Goal: Task Accomplishment & Management: Manage account settings

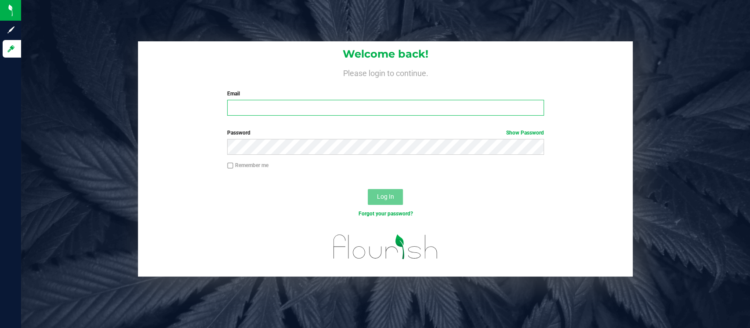
click at [286, 111] on input "Email" at bounding box center [385, 108] width 317 height 16
type input "[EMAIL_ADDRESS][DOMAIN_NAME]"
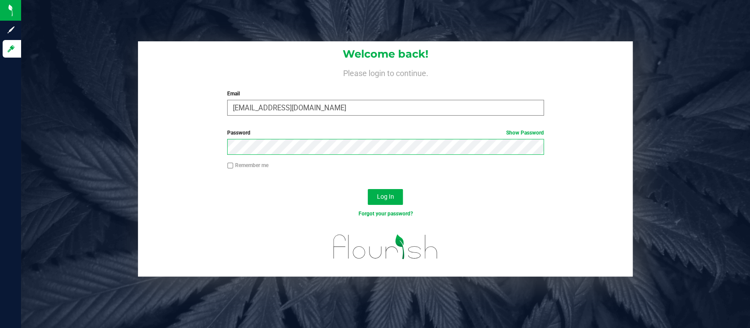
click at [368, 189] on button "Log In" at bounding box center [385, 197] width 35 height 16
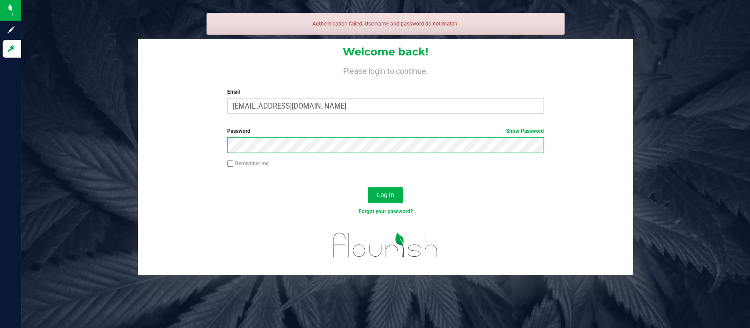
click at [368, 187] on button "Log In" at bounding box center [385, 195] width 35 height 16
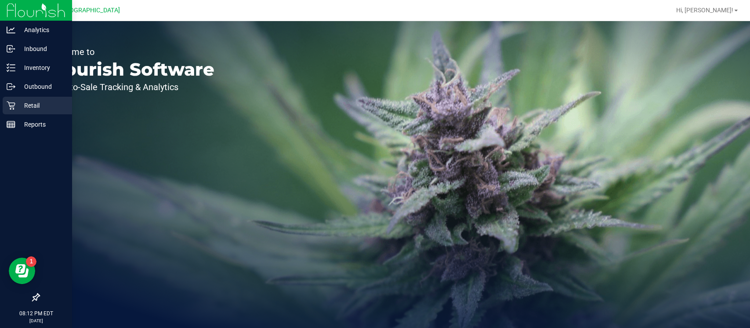
click at [17, 101] on p "Retail" at bounding box center [41, 105] width 53 height 11
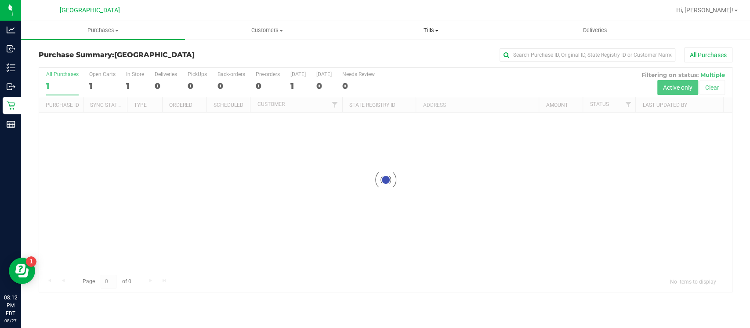
click at [432, 26] on uib-tab-heading "Tills Manage tills Reconcile e-payments" at bounding box center [431, 31] width 163 height 18
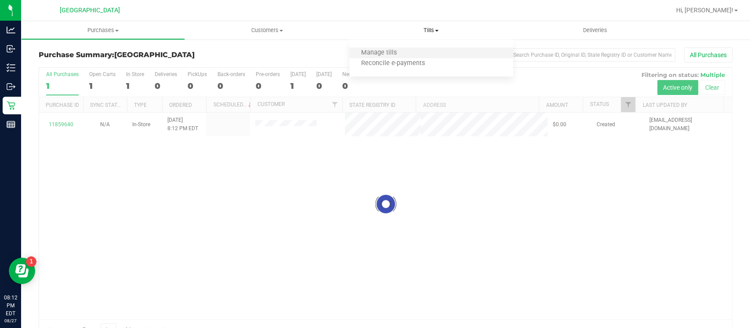
click at [418, 56] on li "Manage tills" at bounding box center [431, 53] width 164 height 11
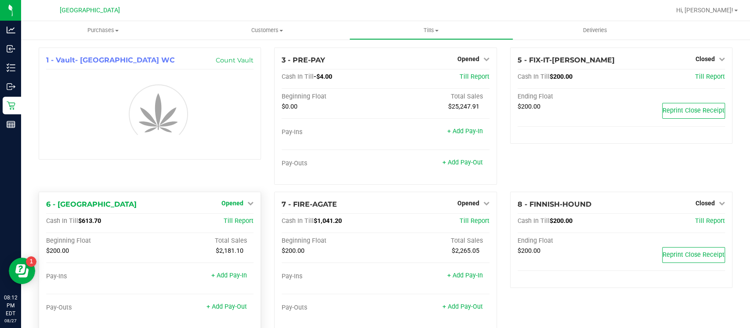
click at [242, 203] on link "Opened" at bounding box center [237, 202] width 32 height 7
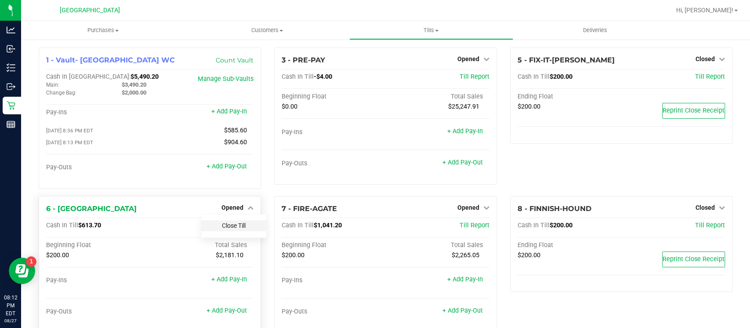
click at [237, 225] on link "Close Till" at bounding box center [234, 225] width 24 height 7
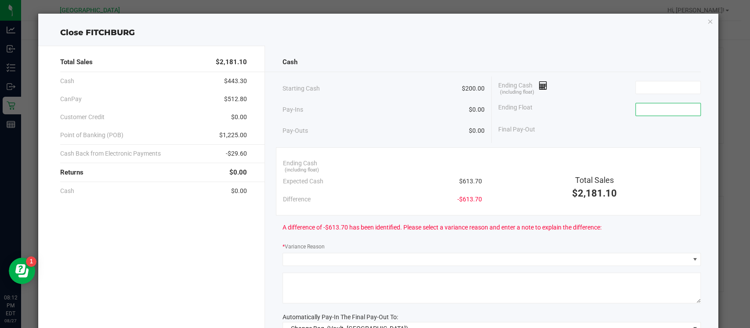
click at [636, 104] on input at bounding box center [668, 109] width 65 height 12
type input "$200.00"
click at [660, 83] on input at bounding box center [668, 87] width 65 height 12
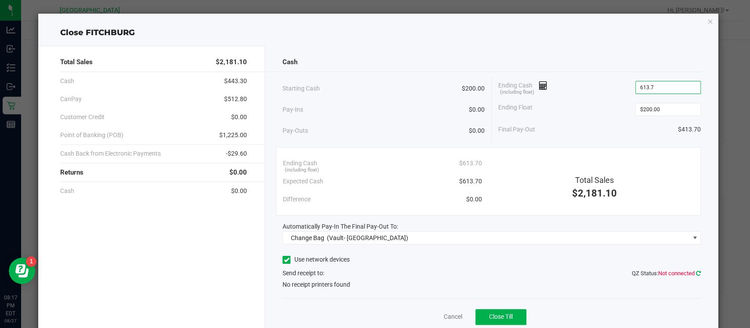
type input "$613.70"
click at [689, 276] on span "QZ Status: Not connected" at bounding box center [666, 272] width 69 height 9
click at [696, 272] on icon at bounding box center [698, 273] width 5 height 6
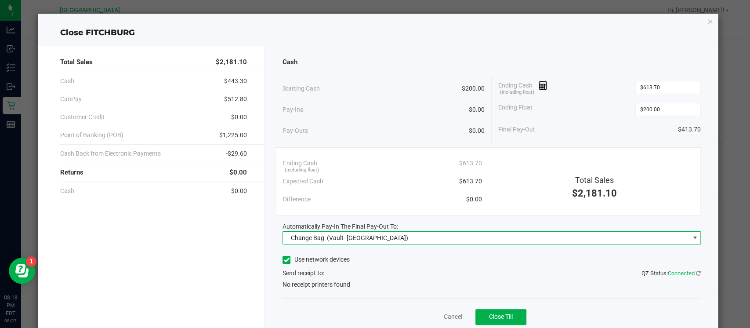
click at [547, 238] on span "Change Bag (Vault- Miami Beach WC)" at bounding box center [486, 237] width 406 height 12
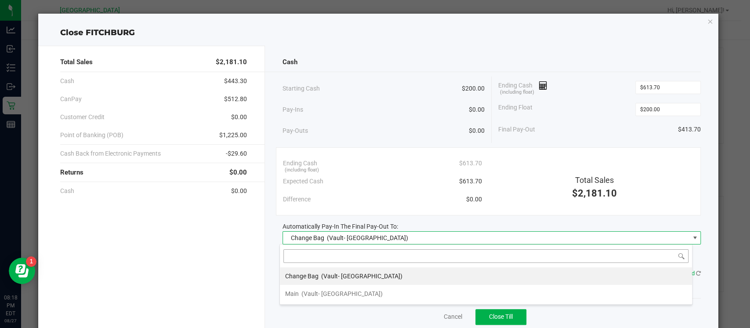
scroll to position [13, 412]
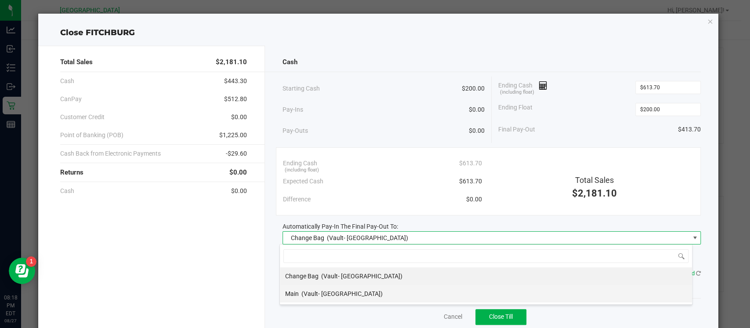
click at [391, 295] on li "Main (Vault- Miami Beach WC)" at bounding box center [486, 294] width 412 height 18
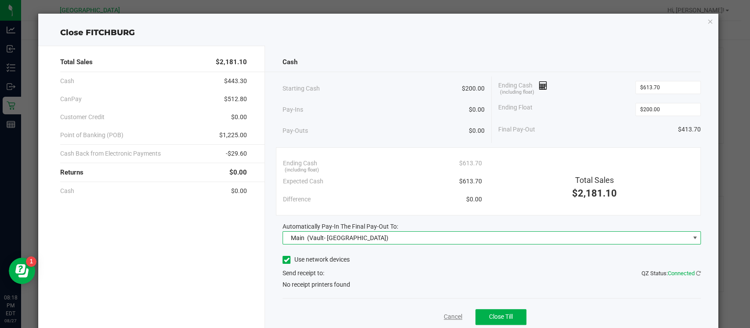
click at [445, 318] on link "Cancel" at bounding box center [453, 316] width 18 height 9
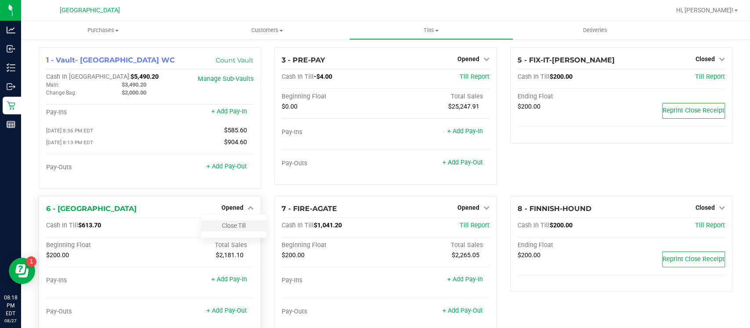
click at [228, 229] on div "Close Till" at bounding box center [233, 225] width 65 height 11
click at [228, 227] on link "Close Till" at bounding box center [234, 225] width 24 height 7
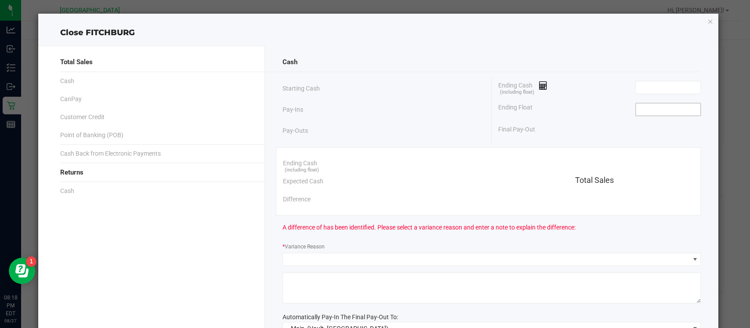
click at [678, 114] on input at bounding box center [668, 109] width 65 height 12
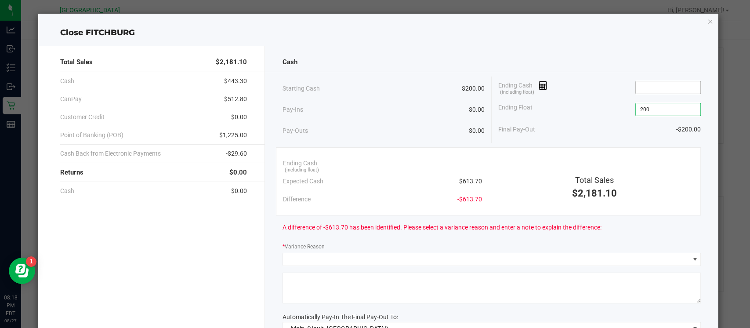
type input "$200.00"
click at [678, 88] on input at bounding box center [668, 87] width 65 height 12
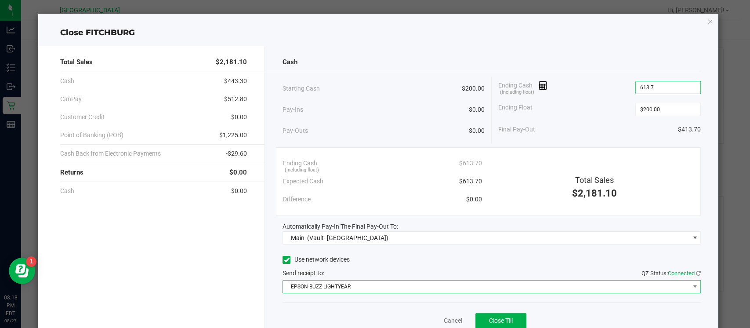
type input "$613.70"
click at [416, 291] on span "EPSON-BUZZ-LIGHTYEAR" at bounding box center [486, 286] width 406 height 12
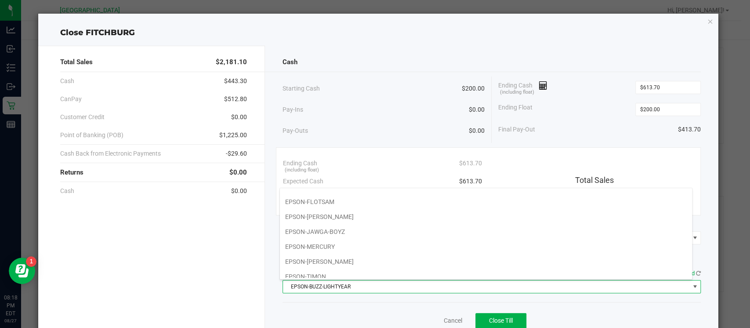
scroll to position [90, 0]
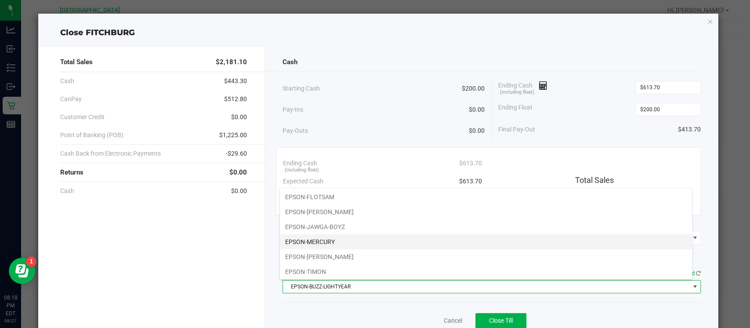
click at [315, 241] on li "EPSON-MERCURY" at bounding box center [486, 241] width 412 height 15
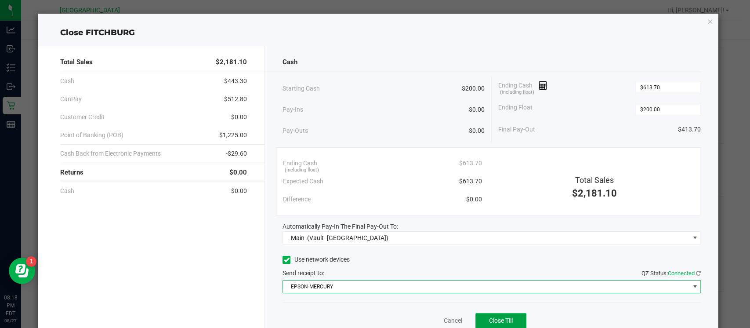
click at [492, 317] on span "Close Till" at bounding box center [501, 320] width 24 height 7
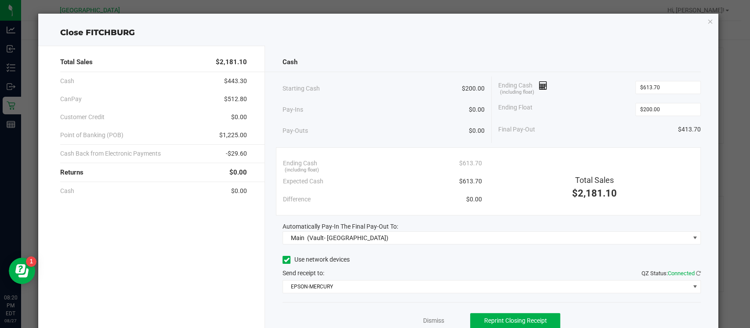
click at [434, 325] on div "Dismiss Reprint Closing Receipt" at bounding box center [491, 319] width 418 height 34
click at [429, 321] on link "Dismiss" at bounding box center [433, 320] width 21 height 9
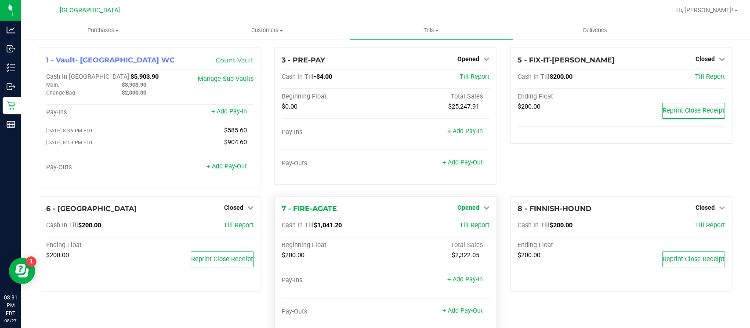
click at [461, 206] on span "Opened" at bounding box center [468, 207] width 22 height 7
click at [459, 227] on link "Close Till" at bounding box center [469, 225] width 24 height 7
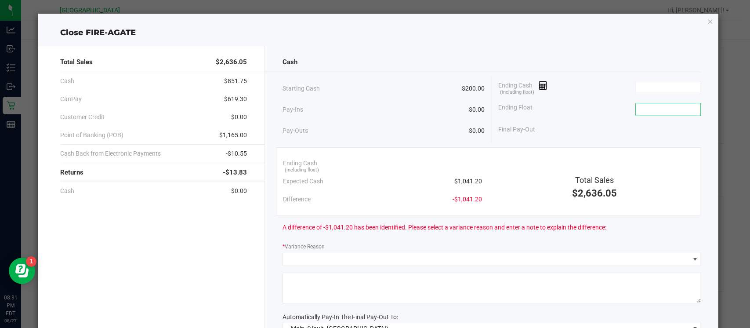
click at [636, 114] on input at bounding box center [668, 109] width 65 height 12
type input "$200.00"
click at [650, 87] on input at bounding box center [668, 87] width 65 height 12
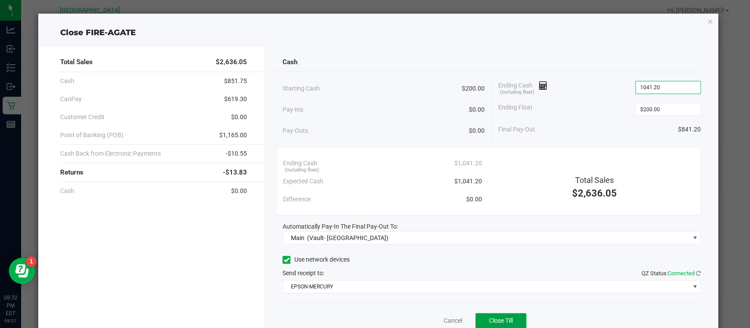
type input "$1,041.20"
click at [499, 324] on button "Close Till" at bounding box center [500, 321] width 51 height 16
click at [425, 318] on link "Dismiss" at bounding box center [433, 320] width 21 height 9
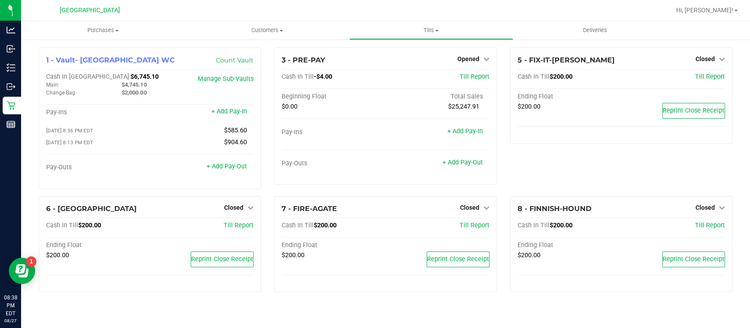
click at [425, 318] on div "Purchases Summary of purchases Fulfillment All purchases Customers All customer…" at bounding box center [385, 174] width 729 height 307
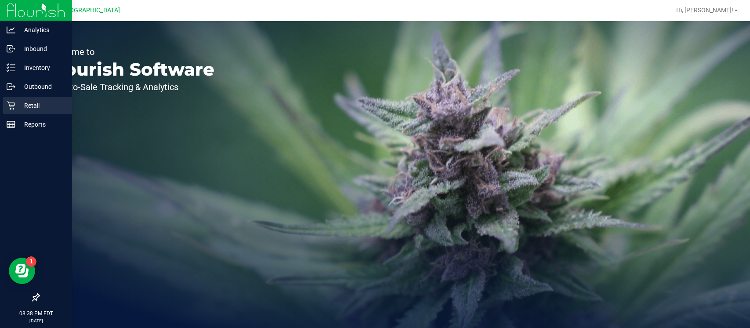
click at [14, 112] on div "Retail" at bounding box center [37, 106] width 69 height 18
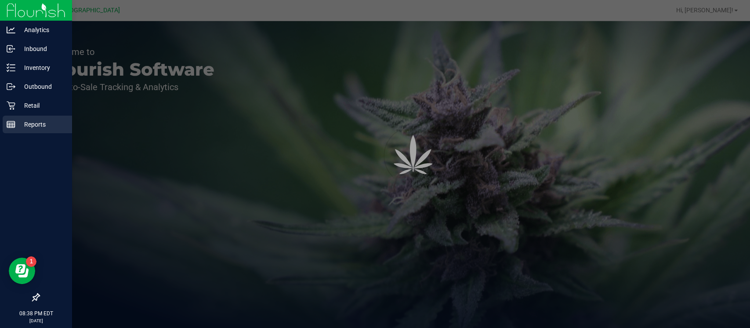
click at [15, 123] on p "Reports" at bounding box center [41, 124] width 53 height 11
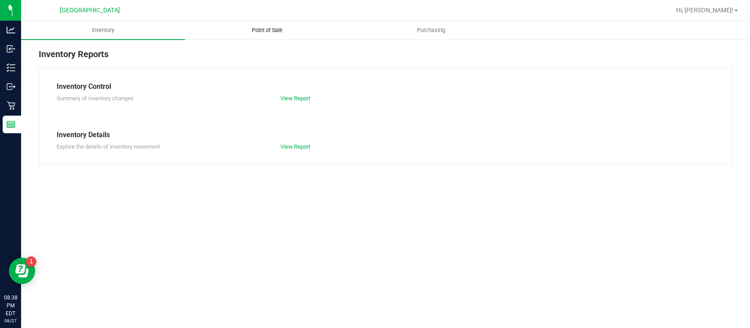
click at [271, 31] on span "Point of Sale" at bounding box center [267, 30] width 54 height 8
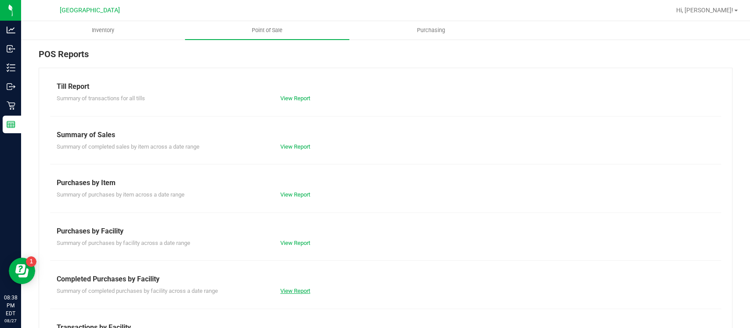
click at [291, 290] on link "View Report" at bounding box center [295, 290] width 30 height 7
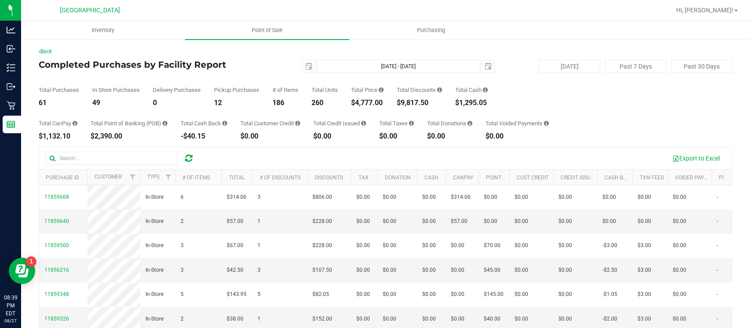
click at [370, 101] on div "$4,777.00" at bounding box center [367, 102] width 33 height 7
copy div "4,777.00"
click at [303, 65] on span "select" at bounding box center [309, 66] width 12 height 12
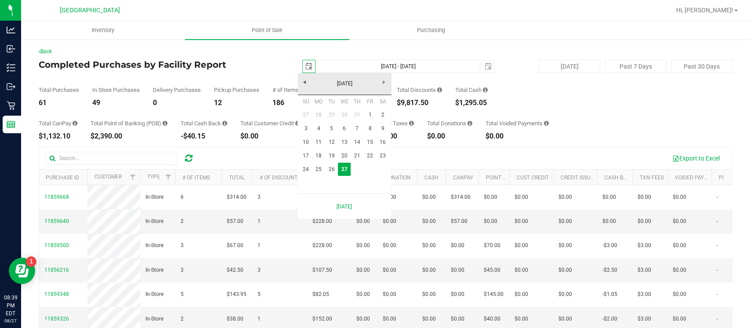
scroll to position [0, 22]
click at [303, 170] on link "24" at bounding box center [306, 170] width 13 height 14
type input "2025-08-24"
type input "Aug 24, 2025 - Aug 27, 2025"
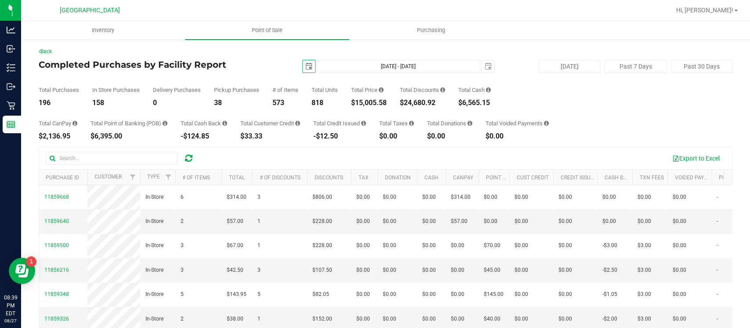
click at [375, 101] on div "$15,005.58" at bounding box center [369, 102] width 36 height 7
copy div "15,005.58"
click at [294, 69] on div "2025-08-24 Aug 24, 2025 - Aug 27, 2025 2025-08-27" at bounding box center [382, 66] width 238 height 13
click at [305, 66] on span "select" at bounding box center [308, 66] width 7 height 7
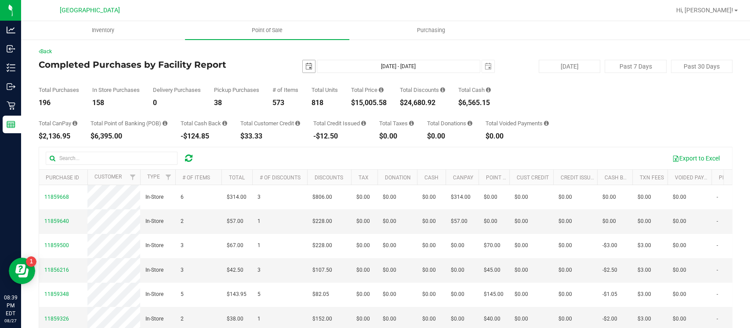
scroll to position [0, 22]
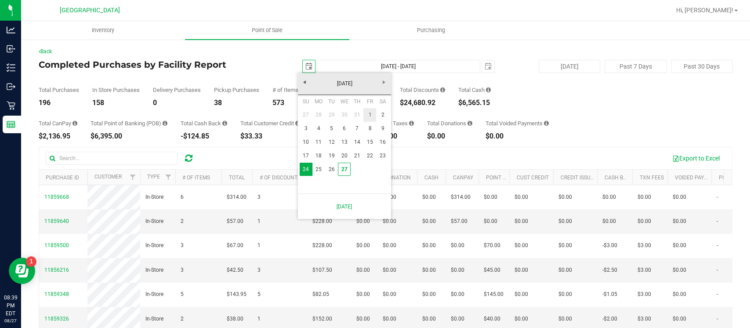
click at [370, 113] on link "1" at bounding box center [369, 115] width 13 height 14
type input "2025-08-01"
type input "Aug 1, 2025 - Aug 27, 2025"
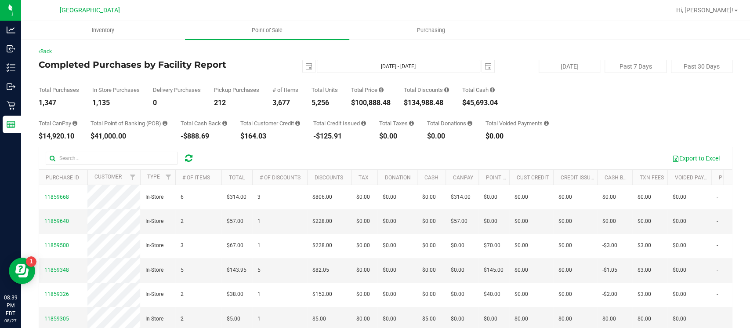
click at [373, 105] on div "$100,888.48" at bounding box center [371, 102] width 40 height 7
copy div "100,888.48"
click at [307, 67] on span "select" at bounding box center [308, 66] width 7 height 7
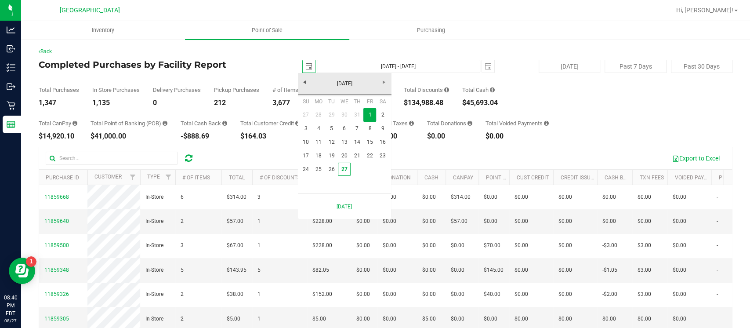
scroll to position [0, 22]
click at [346, 171] on link "27" at bounding box center [344, 170] width 13 height 14
type input "2025-08-27"
type input "Aug 27, 2025 - Aug 27, 2025"
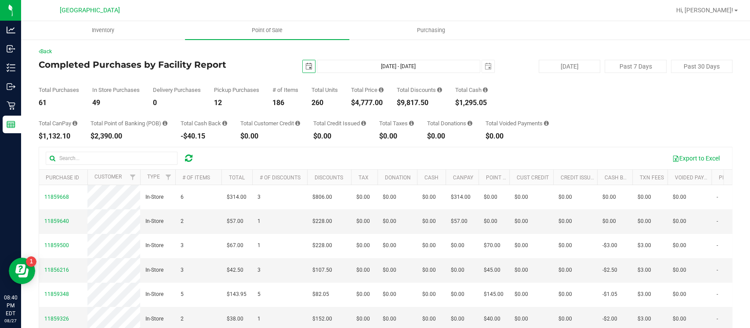
click at [416, 102] on div "$9,817.50" at bounding box center [419, 102] width 45 height 7
copy div "9,817.50"
click at [368, 105] on div "$4,777.00" at bounding box center [367, 102] width 33 height 7
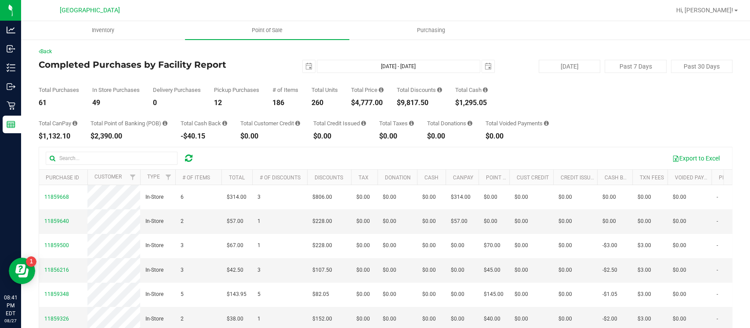
copy div "4,777.00"
click at [271, 25] on uib-tab-heading "Point of Sale" at bounding box center [267, 30] width 164 height 18
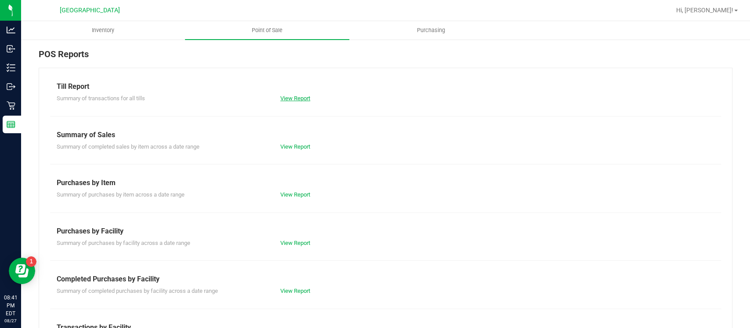
click at [292, 97] on link "View Report" at bounding box center [295, 98] width 30 height 7
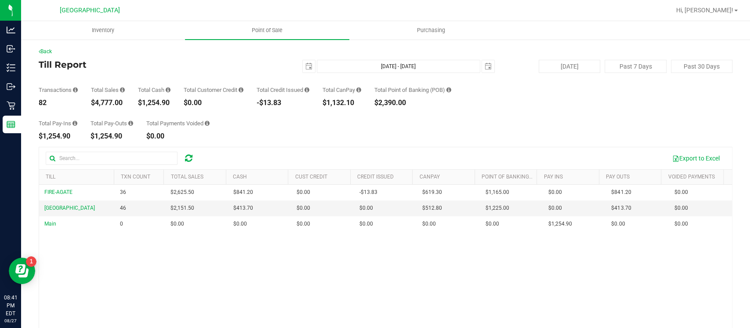
click at [151, 103] on div "$1,254.90" at bounding box center [154, 102] width 33 height 7
copy div "1,254.90"
click at [264, 31] on span "Point of Sale" at bounding box center [267, 30] width 54 height 8
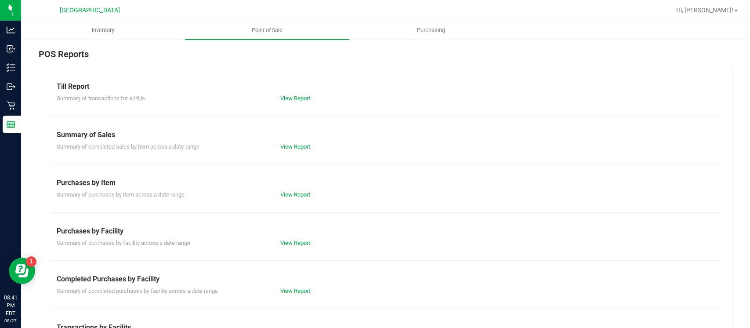
click at [288, 294] on div "View Report" at bounding box center [330, 290] width 112 height 9
click at [288, 291] on link "View Report" at bounding box center [295, 290] width 30 height 7
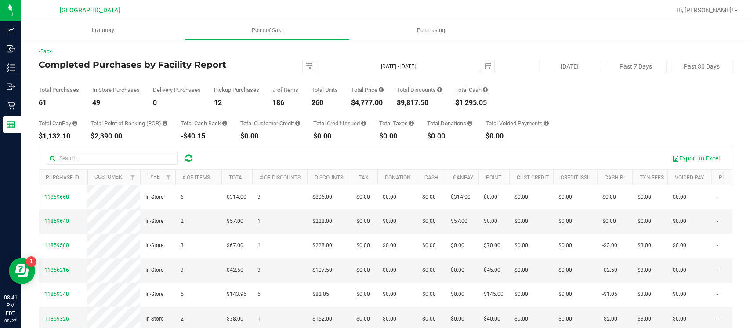
click at [60, 133] on div "$1,132.10" at bounding box center [58, 136] width 39 height 7
copy div "1,132.10"
click at [253, 30] on span "Point of Sale" at bounding box center [267, 30] width 54 height 8
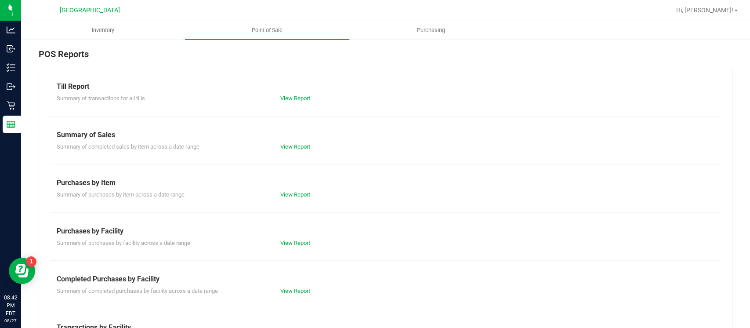
click at [293, 93] on div "Summary of transactions for all tills View Report" at bounding box center [385, 97] width 671 height 11
click at [292, 97] on link "View Report" at bounding box center [295, 98] width 30 height 7
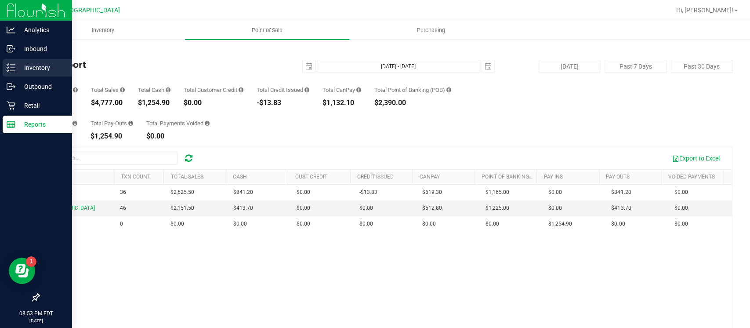
click at [14, 65] on icon at bounding box center [11, 67] width 9 height 9
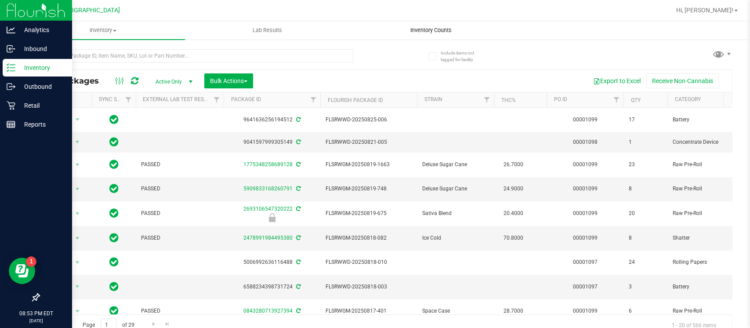
click at [395, 29] on uib-tab-heading "Inventory Counts" at bounding box center [431, 31] width 163 height 18
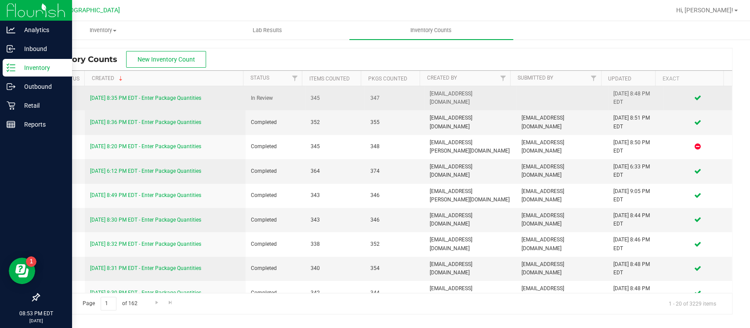
click at [183, 96] on link "8/27/25 8:35 PM EDT - Enter Package Quantities" at bounding box center [145, 98] width 111 height 6
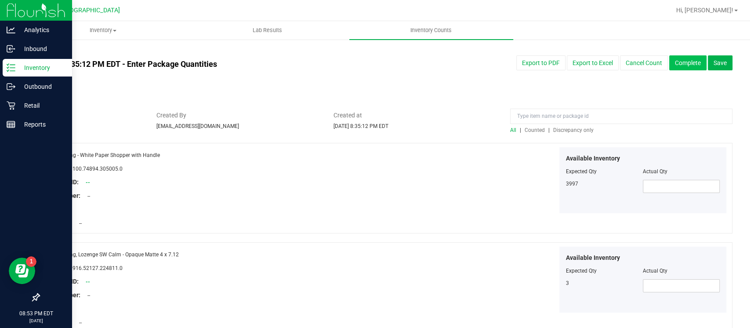
click at [673, 60] on button "Complete" at bounding box center [687, 62] width 37 height 15
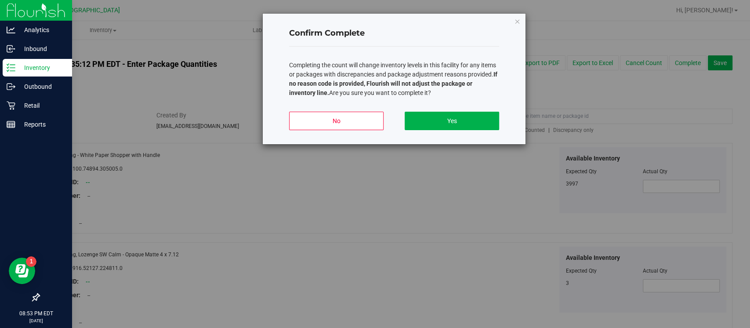
click at [358, 105] on div "No Yes" at bounding box center [394, 125] width 210 height 40
click at [353, 118] on button "No" at bounding box center [336, 121] width 94 height 18
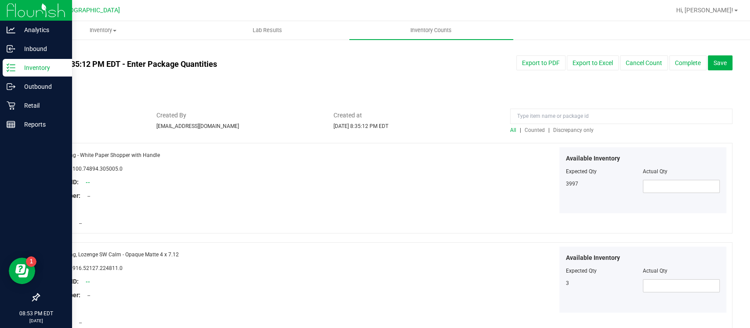
click at [567, 132] on span "Discrepancy only" at bounding box center [573, 130] width 40 height 6
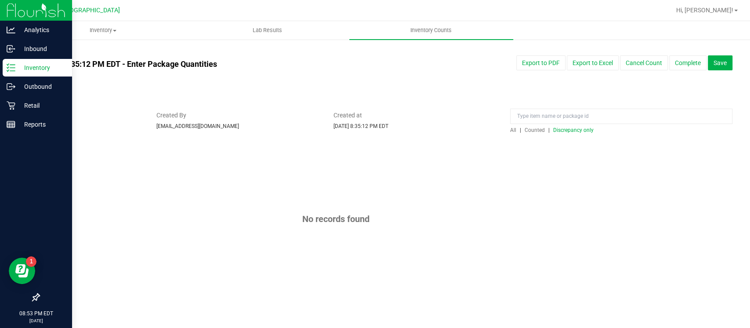
click at [567, 132] on span "Discrepancy only" at bounding box center [573, 130] width 40 height 6
click at [679, 69] on button "Complete" at bounding box center [687, 62] width 37 height 15
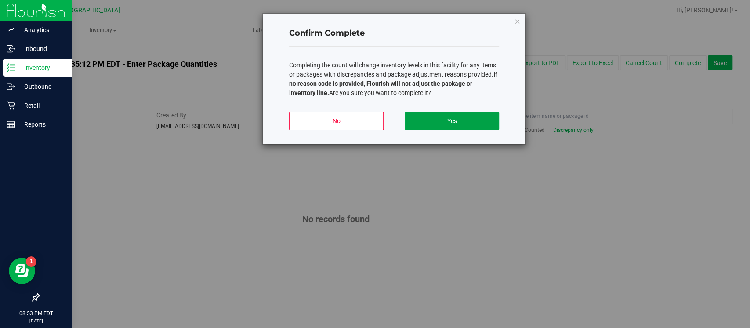
click at [482, 115] on button "Yes" at bounding box center [452, 121] width 94 height 18
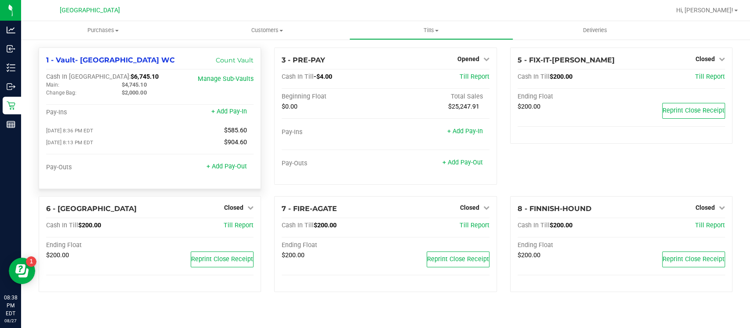
click at [130, 74] on span "$6,745.10" at bounding box center [144, 76] width 28 height 7
copy span "6,745.10"
click at [434, 30] on span "Tills" at bounding box center [431, 30] width 163 height 8
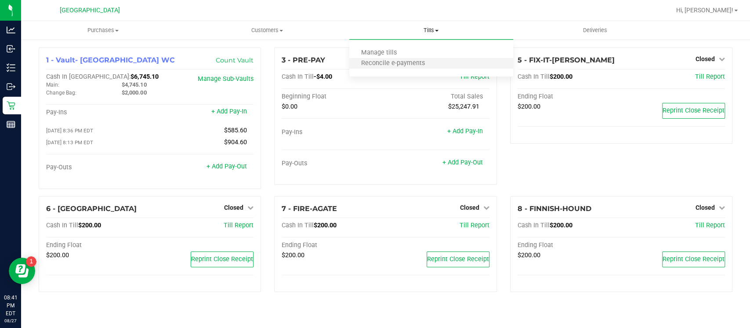
click at [427, 58] on li "Reconcile e-payments" at bounding box center [431, 63] width 164 height 11
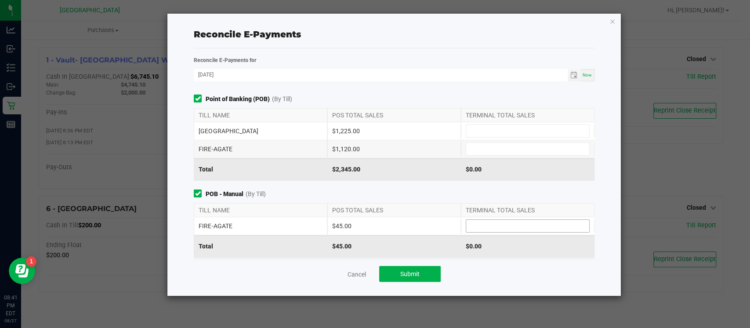
click at [476, 225] on input at bounding box center [527, 226] width 123 height 12
type input "$45.00"
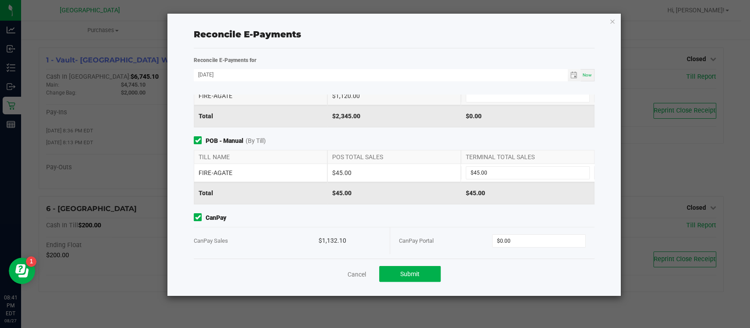
scroll to position [57, 0]
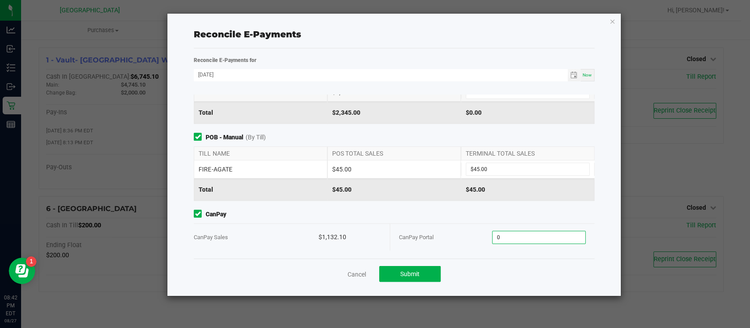
click at [532, 236] on input "0" at bounding box center [538, 237] width 93 height 12
type input "$1,132.10"
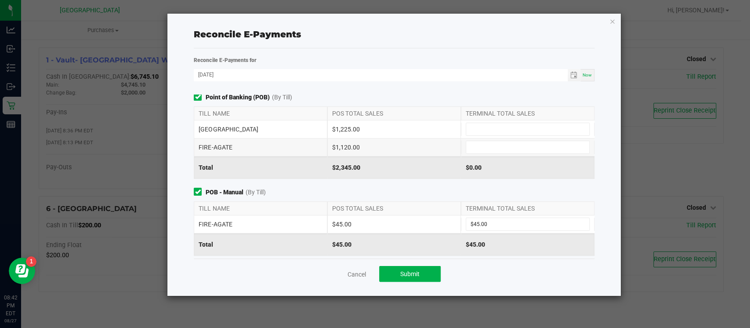
scroll to position [0, 0]
click at [498, 147] on input at bounding box center [527, 148] width 123 height 12
type input "$1,120.00"
click at [493, 132] on input at bounding box center [527, 130] width 123 height 12
type input "$1,225.00"
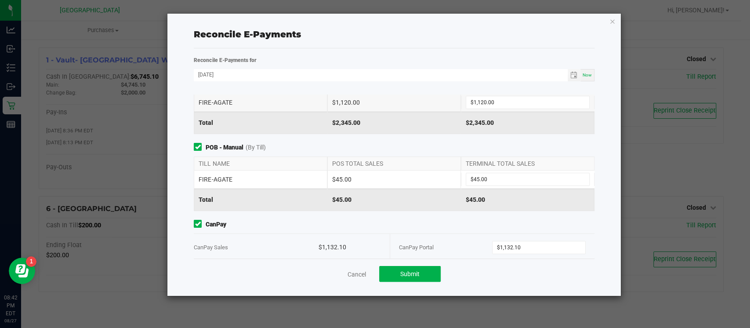
scroll to position [57, 0]
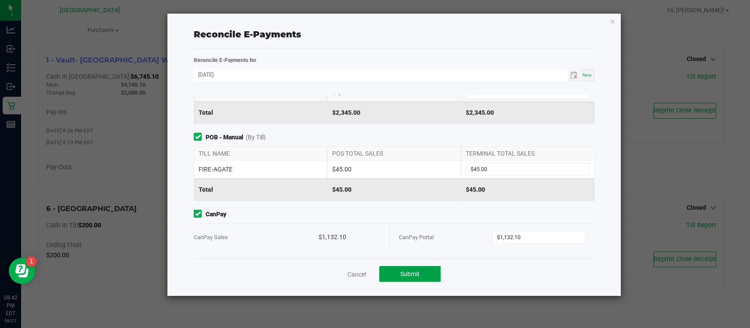
click at [418, 270] on span "Submit" at bounding box center [409, 273] width 19 height 7
